Goal: Book appointment/travel/reservation

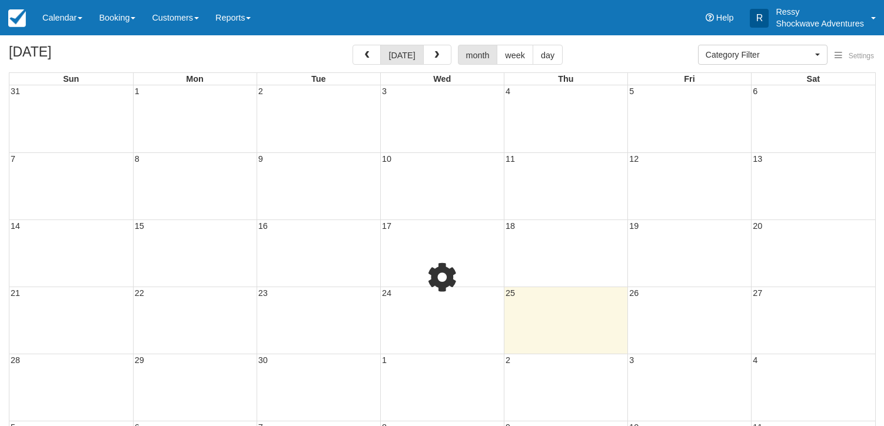
select select
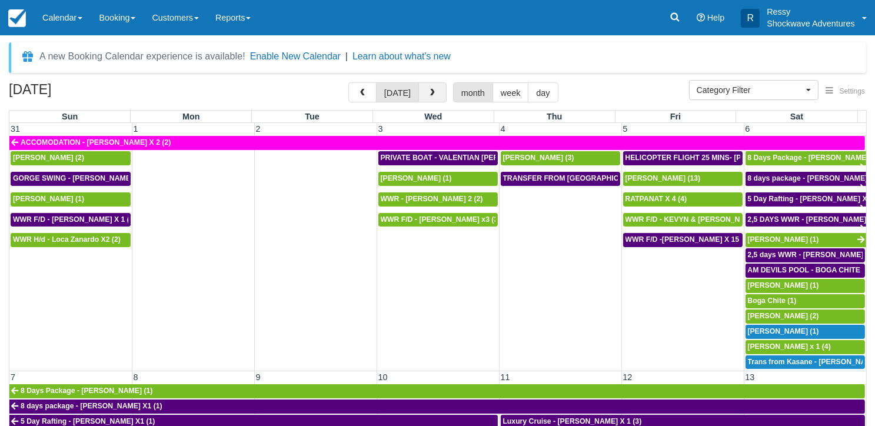
click at [428, 84] on button "button" at bounding box center [432, 92] width 28 height 20
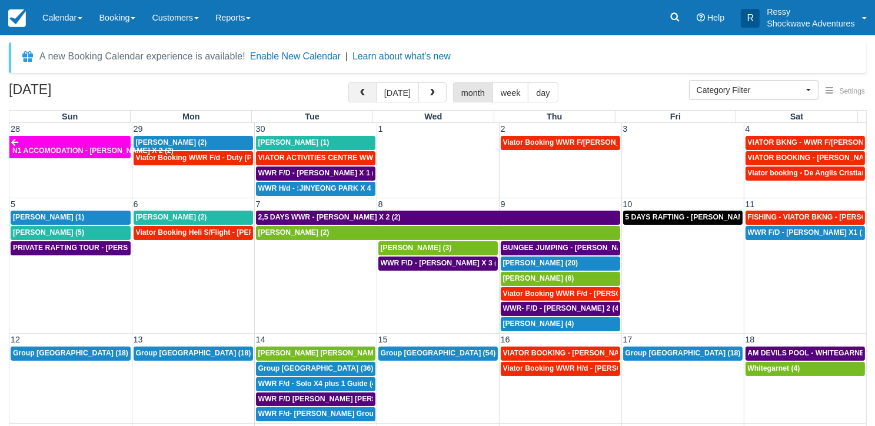
click at [362, 90] on span "button" at bounding box center [362, 93] width 8 height 8
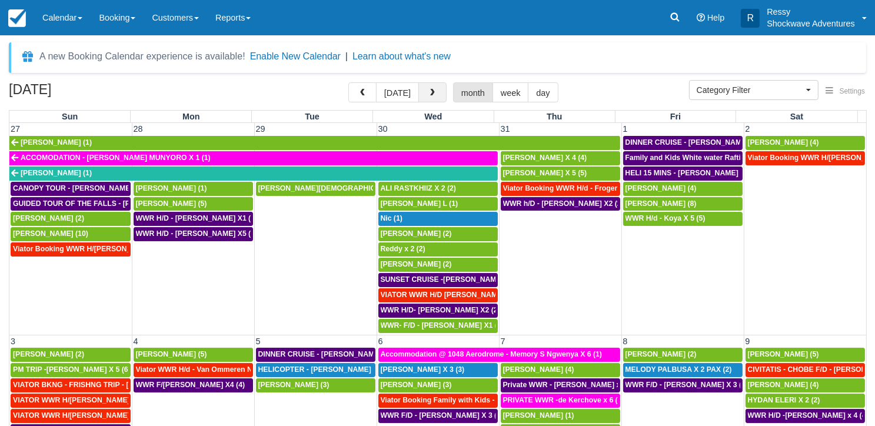
click at [429, 93] on span "button" at bounding box center [432, 93] width 8 height 8
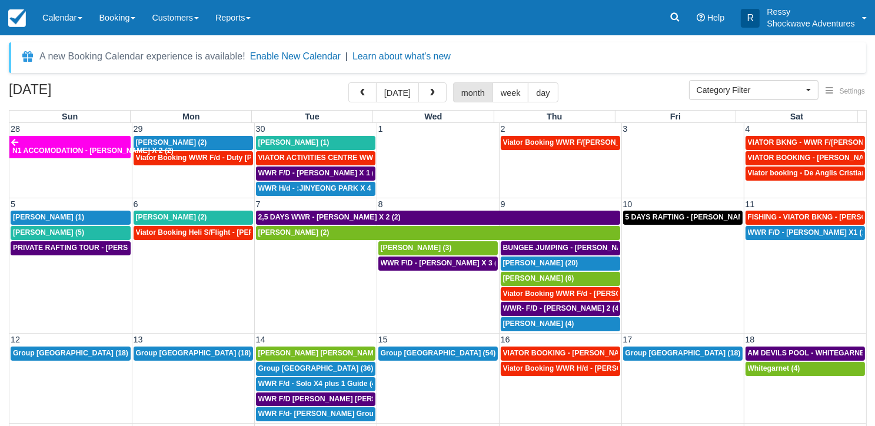
click at [418, 82] on button "button" at bounding box center [432, 92] width 28 height 20
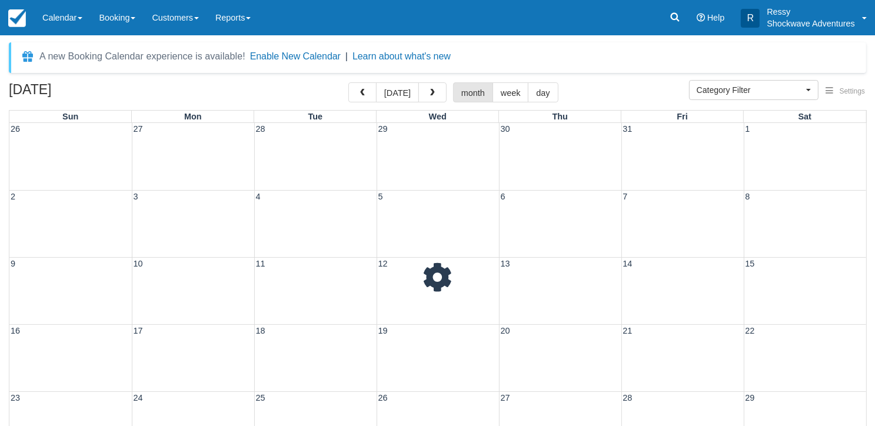
click at [418, 82] on button "button" at bounding box center [432, 92] width 28 height 20
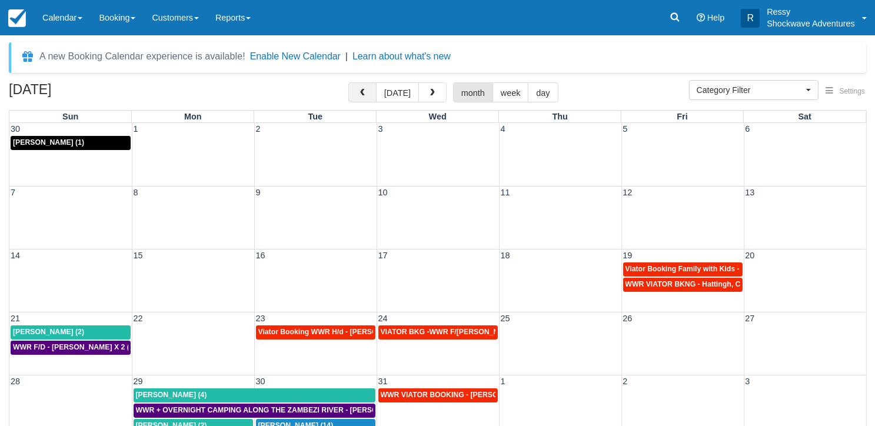
click at [374, 96] on button "button" at bounding box center [362, 92] width 28 height 20
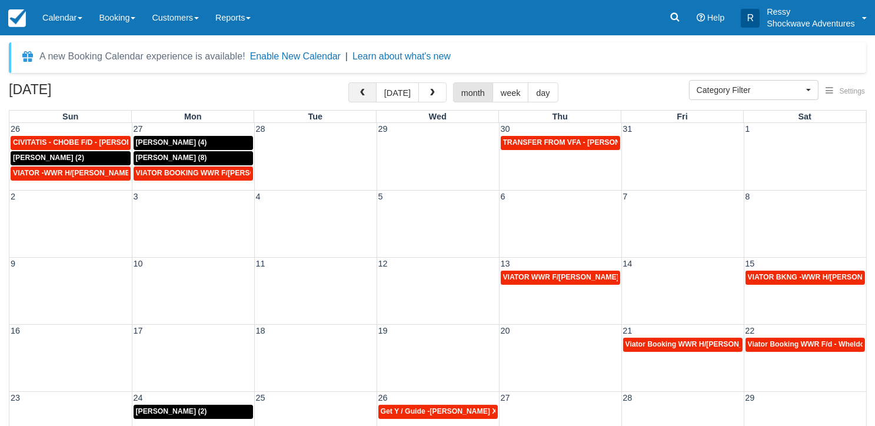
click at [374, 96] on button "button" at bounding box center [362, 92] width 28 height 20
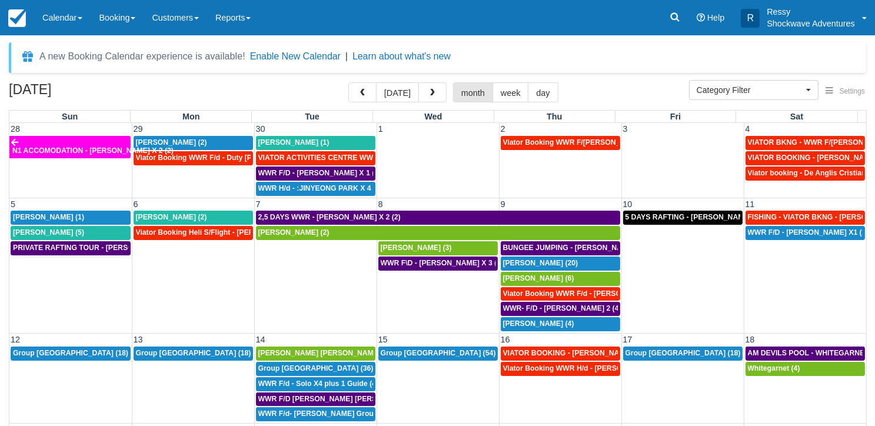
drag, startPoint x: 534, startPoint y: 96, endPoint x: 530, endPoint y: 110, distance: 14.1
click at [530, 110] on div "[DATE] [DATE] month week day Sun Mon Tue Wed Thu Fri Sat 28 29 30 1 2 3 4 N1 AC…" at bounding box center [437, 304] width 875 height 445
